Goal: Information Seeking & Learning: Learn about a topic

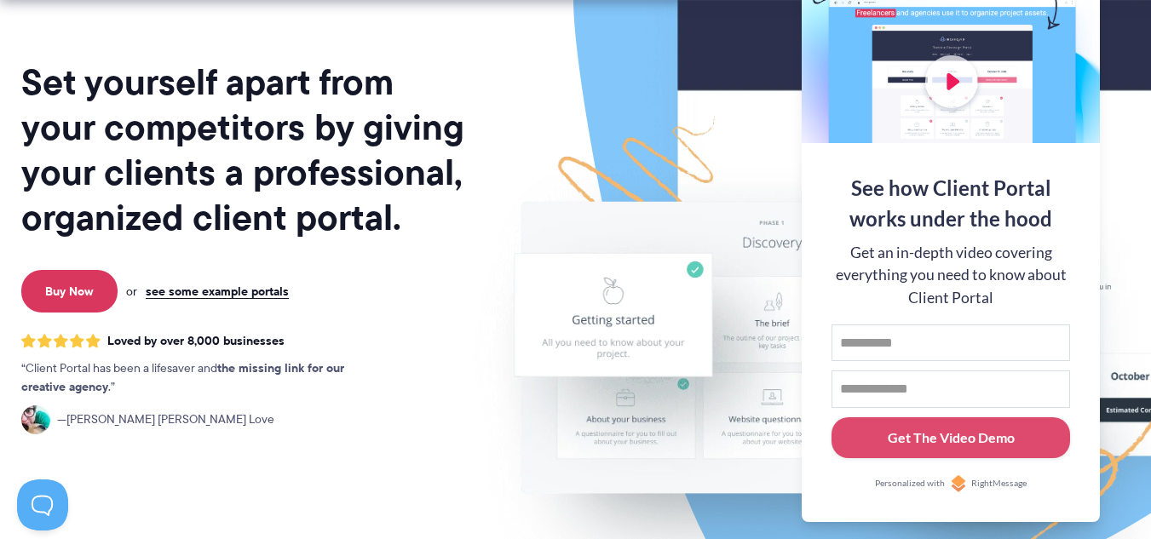
scroll to position [341, 0]
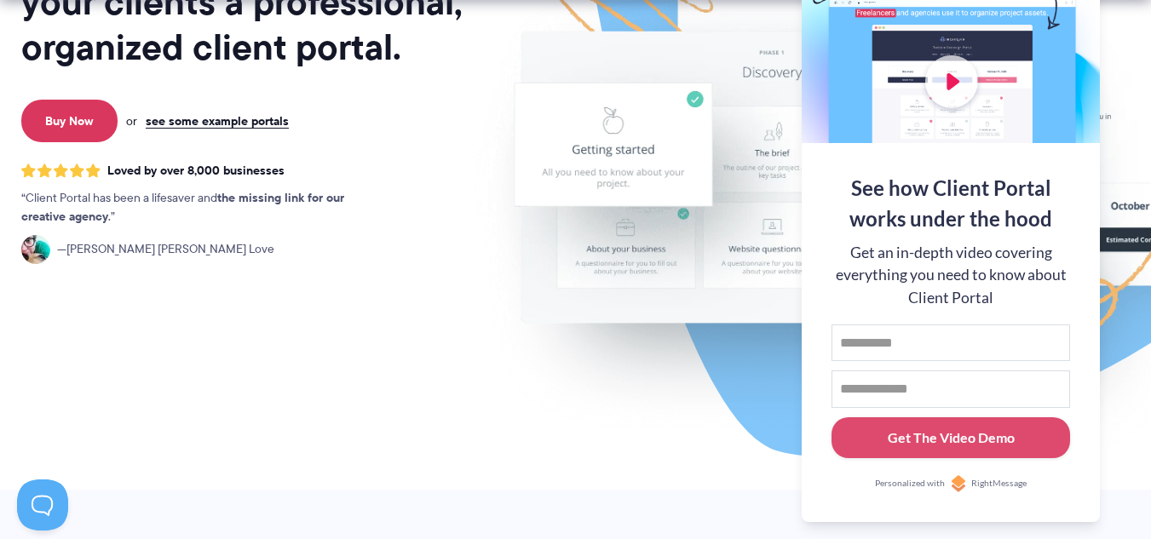
click at [98, 360] on div "Set yourself apart from your competitors by giving your clients a professional,…" at bounding box center [242, 81] width 443 height 817
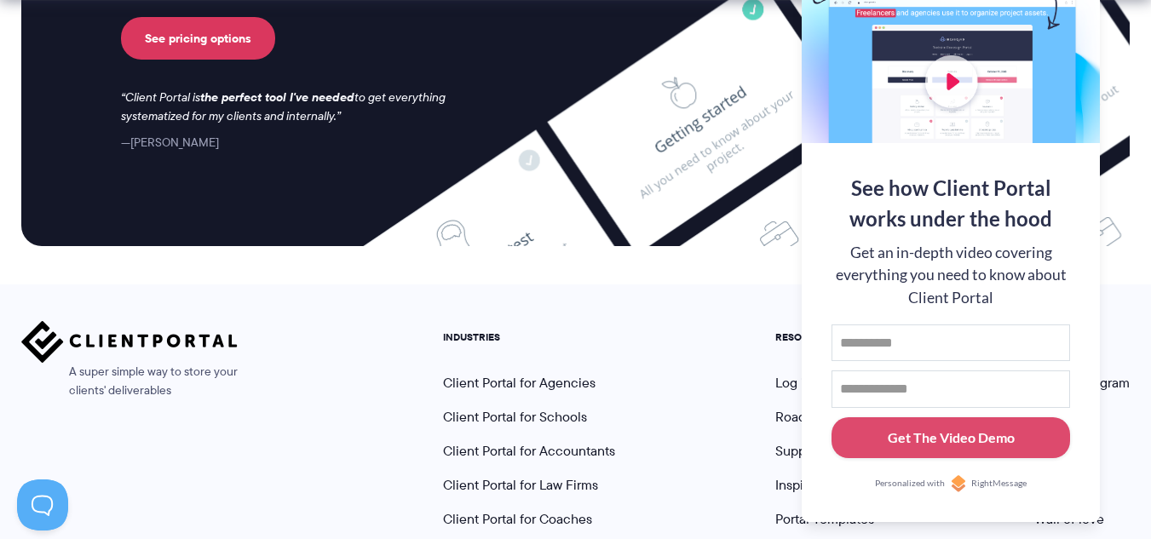
scroll to position [7286, 0]
